Goal: Obtain resource: Obtain resource

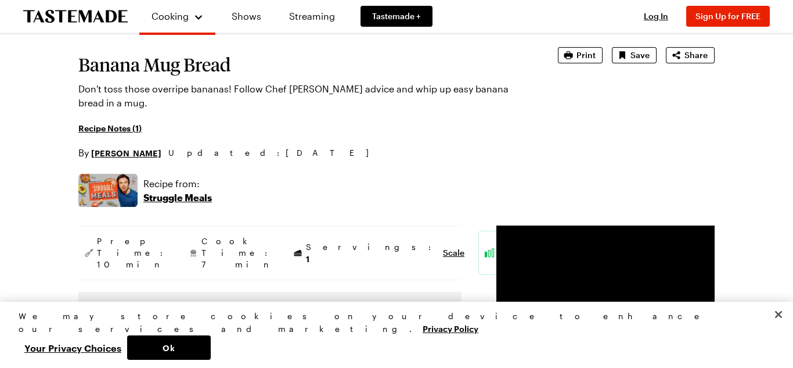
scroll to position [62, 0]
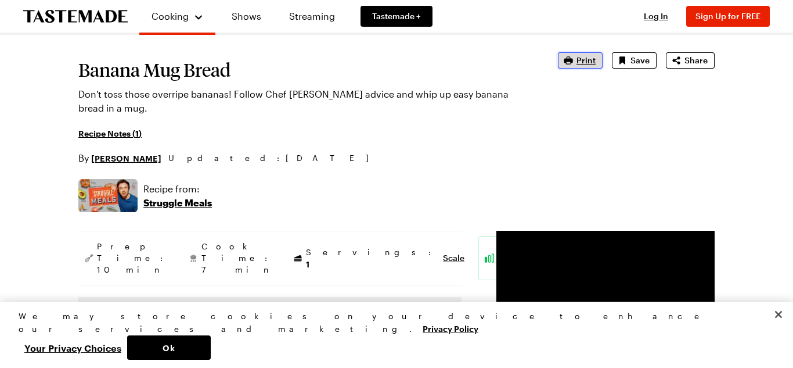
click at [584, 62] on span "Print" at bounding box center [586, 61] width 19 height 12
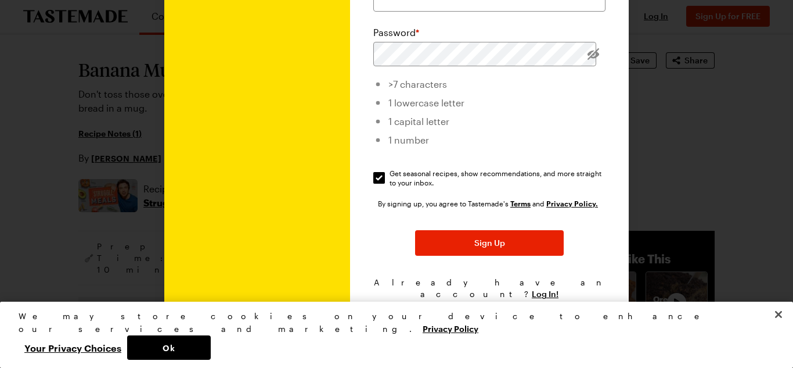
scroll to position [0, 0]
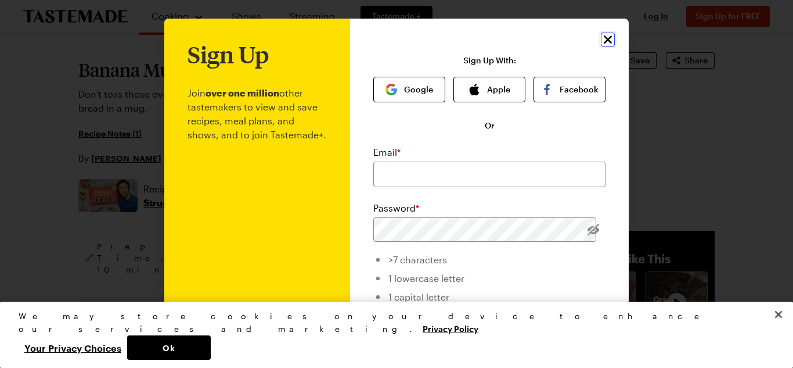
click at [609, 37] on icon "Close" at bounding box center [608, 40] width 14 height 14
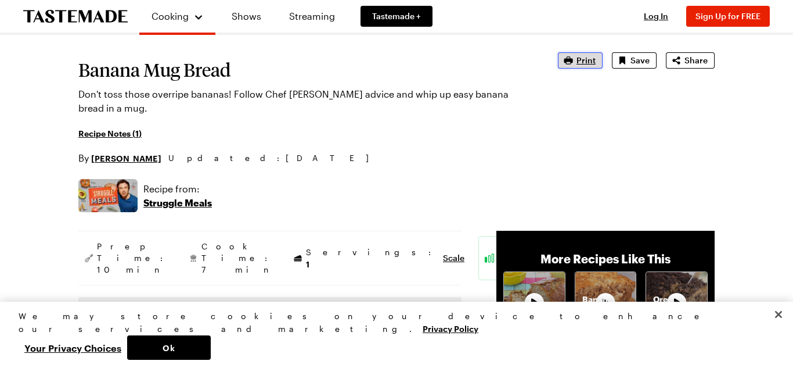
click at [581, 63] on span "Print" at bounding box center [586, 61] width 19 height 12
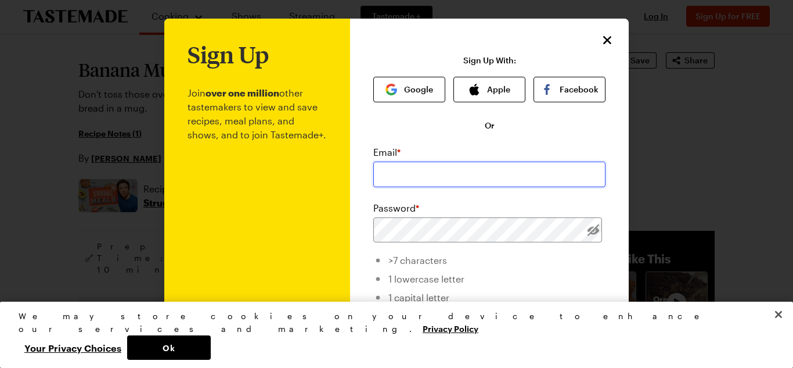
click at [445, 172] on input "email" at bounding box center [489, 174] width 232 height 26
type input "r"
type input "sangermano.renee@gmail.com"
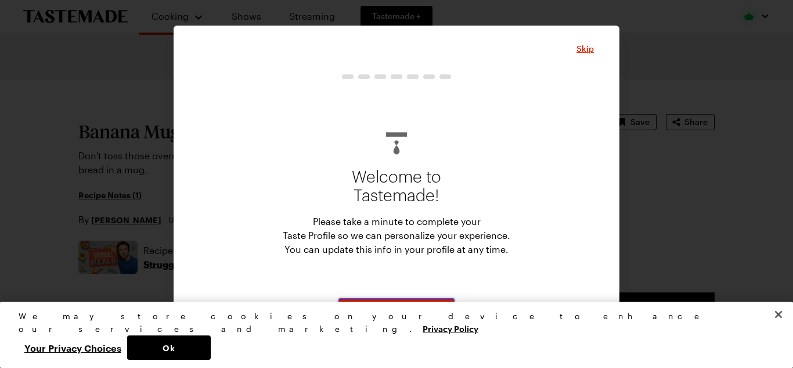
click at [383, 309] on button "Start" at bounding box center [397, 311] width 116 height 26
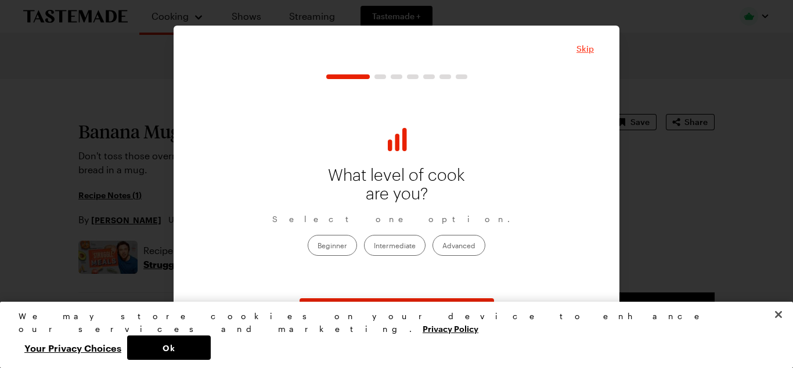
click at [584, 51] on span "Skip" at bounding box center [585, 49] width 17 height 12
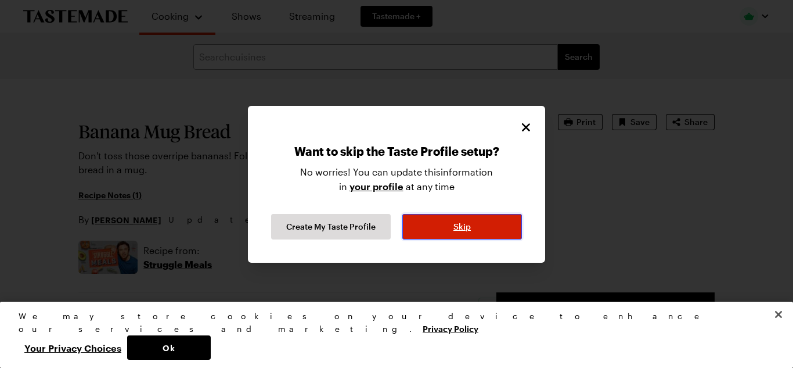
click at [440, 228] on button "Skip" at bounding box center [462, 227] width 120 height 26
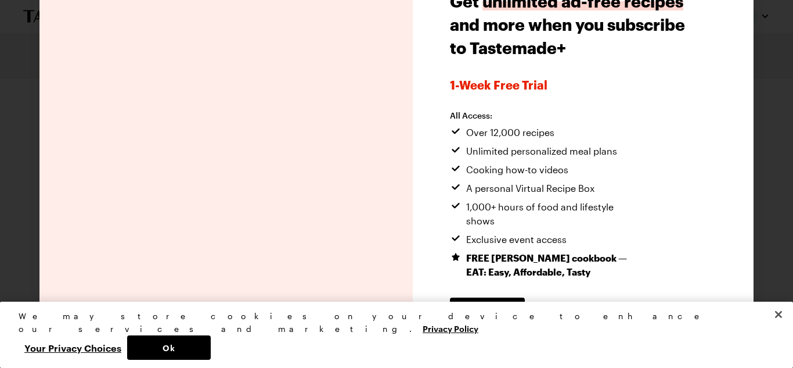
scroll to position [75, 0]
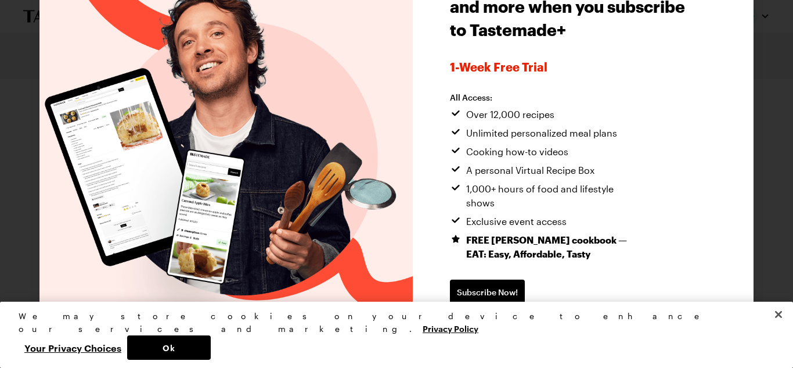
click at [538, 323] on span "Continue without subscribing" at bounding box center [509, 329] width 118 height 12
type textarea "x"
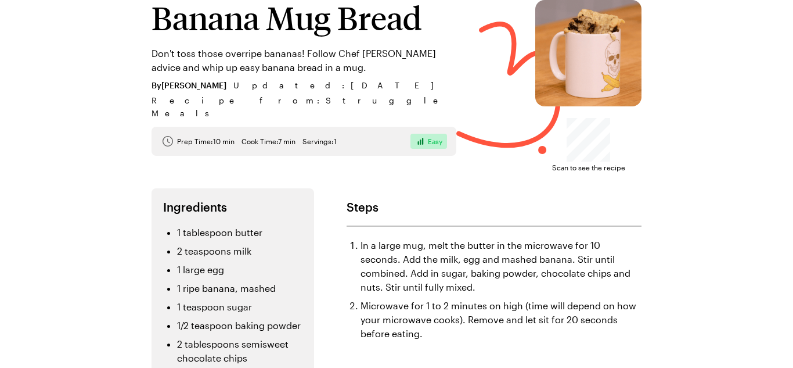
scroll to position [34, 0]
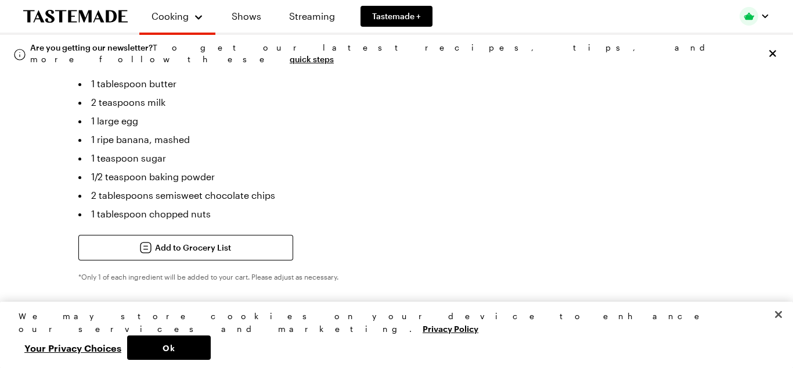
type textarea "x"
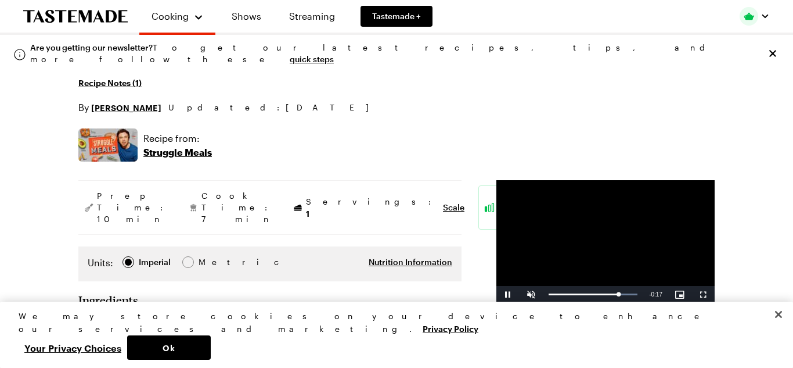
scroll to position [111, 0]
